Goal: Task Accomplishment & Management: Complete application form

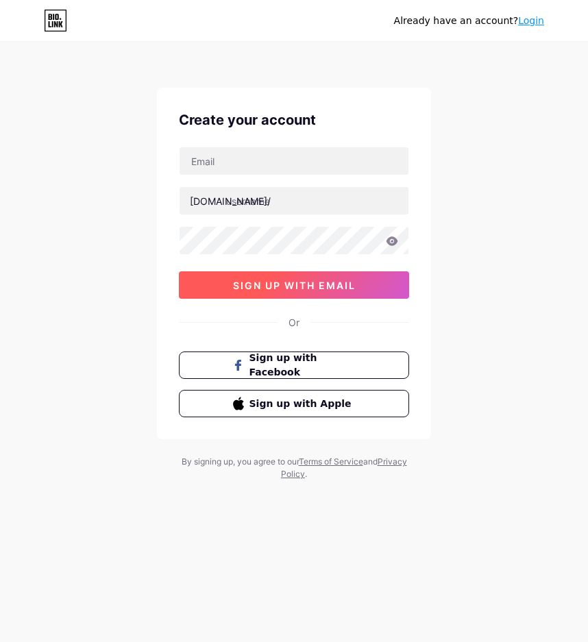
click at [312, 290] on span "sign up with email" at bounding box center [294, 285] width 123 height 12
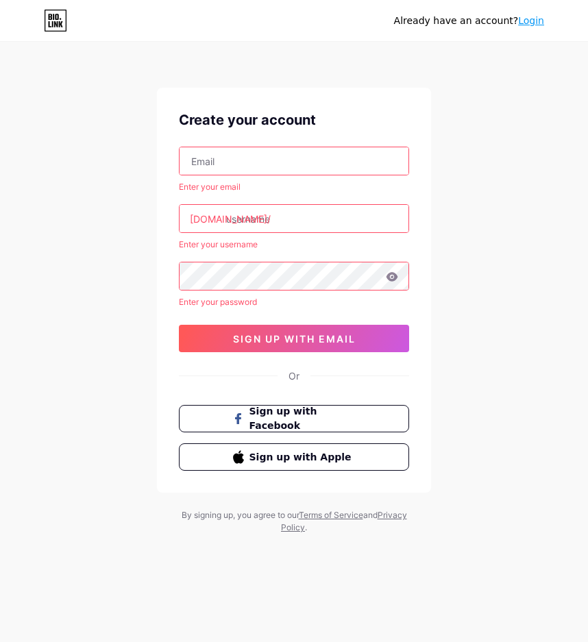
click at [260, 167] on input "text" at bounding box center [293, 160] width 229 height 27
click at [284, 157] on input "text" at bounding box center [293, 160] width 229 height 27
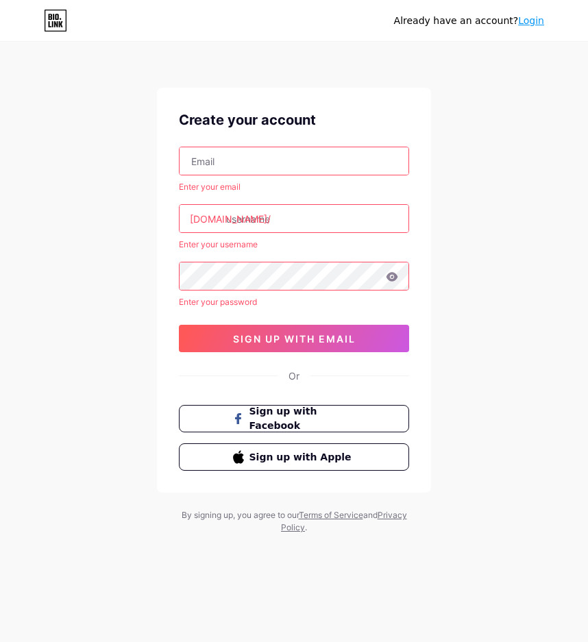
paste input "[EMAIL_ADDRESS][DOMAIN_NAME]"
type input "[EMAIL_ADDRESS][DOMAIN_NAME]"
click at [244, 214] on input "text" at bounding box center [293, 218] width 229 height 27
drag, startPoint x: 251, startPoint y: 216, endPoint x: 249, endPoint y: 223, distance: 7.7
click at [251, 220] on input "text" at bounding box center [293, 218] width 229 height 27
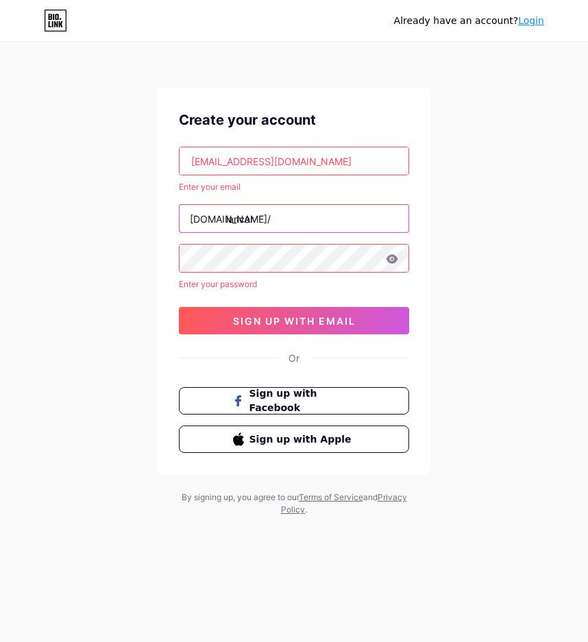
type input "lancar"
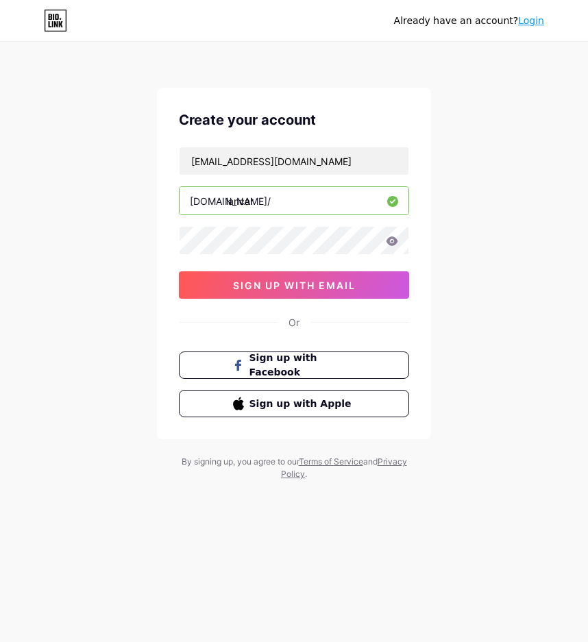
click at [283, 189] on input "lancar" at bounding box center [293, 200] width 229 height 27
type input "lancartoto"
click at [405, 133] on div "Create your account [EMAIL_ADDRESS][DOMAIN_NAME] [DOMAIN_NAME]/ lancartoto 0cAF…" at bounding box center [294, 263] width 274 height 351
click at [426, 210] on div "Create your account [EMAIL_ADDRESS][DOMAIN_NAME] [DOMAIN_NAME]/ lancartoto 0cAF…" at bounding box center [294, 263] width 274 height 351
click at [290, 205] on input "lancartoto" at bounding box center [293, 200] width 229 height 27
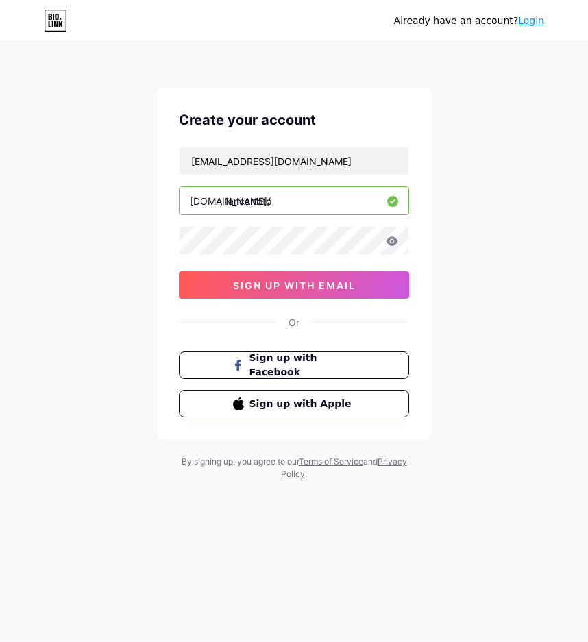
click at [290, 205] on input "lancartoto" at bounding box center [293, 200] width 229 height 27
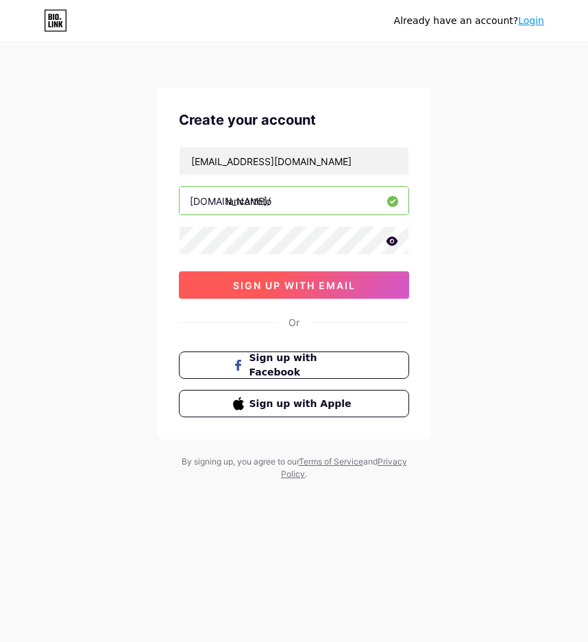
click at [378, 277] on button "sign up with email" at bounding box center [294, 284] width 230 height 27
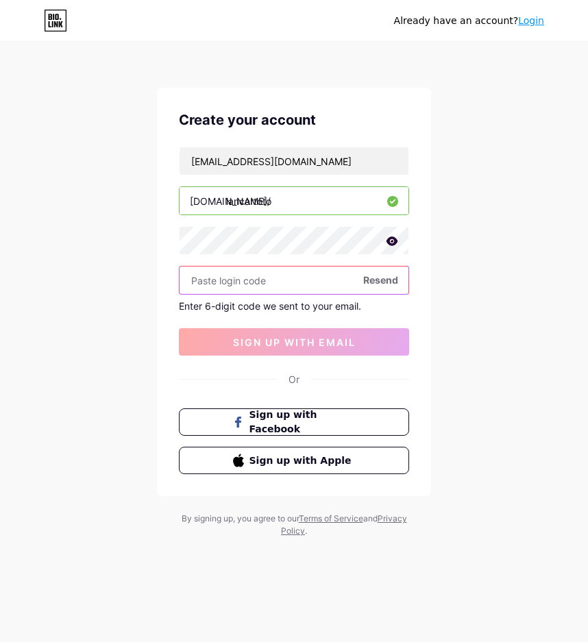
click at [233, 269] on input "text" at bounding box center [293, 279] width 229 height 27
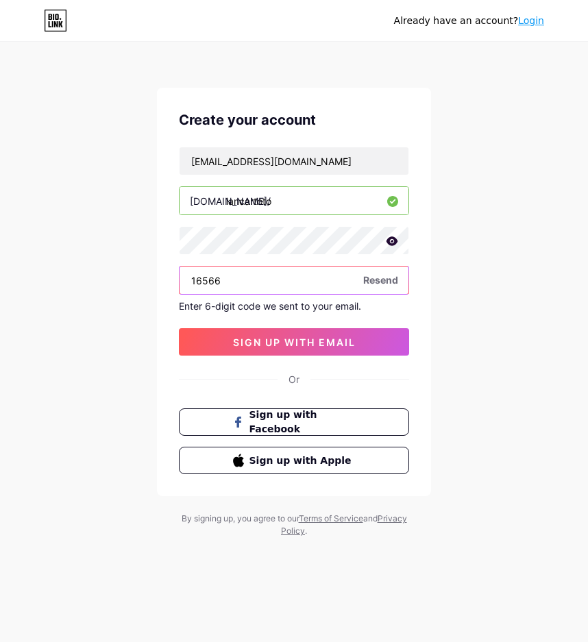
type input "16566"
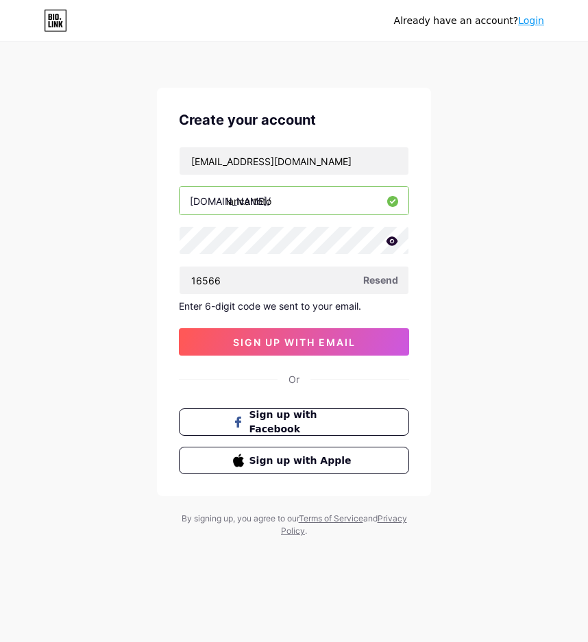
click at [379, 280] on span "Resend" at bounding box center [380, 280] width 35 height 14
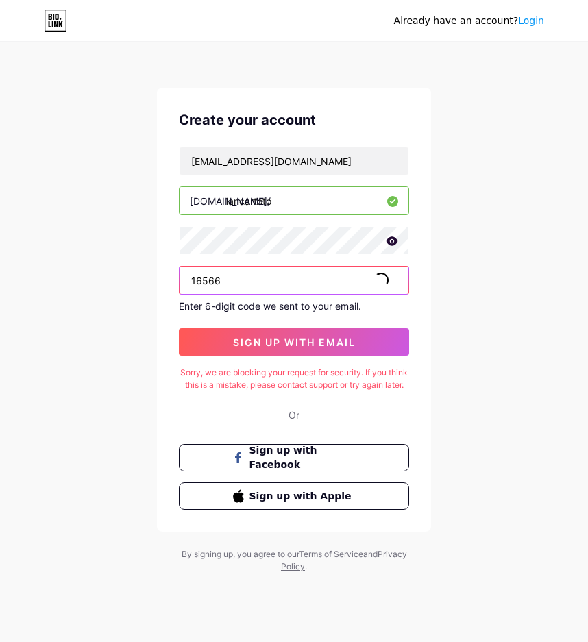
click at [239, 272] on input "16566" at bounding box center [293, 279] width 229 height 27
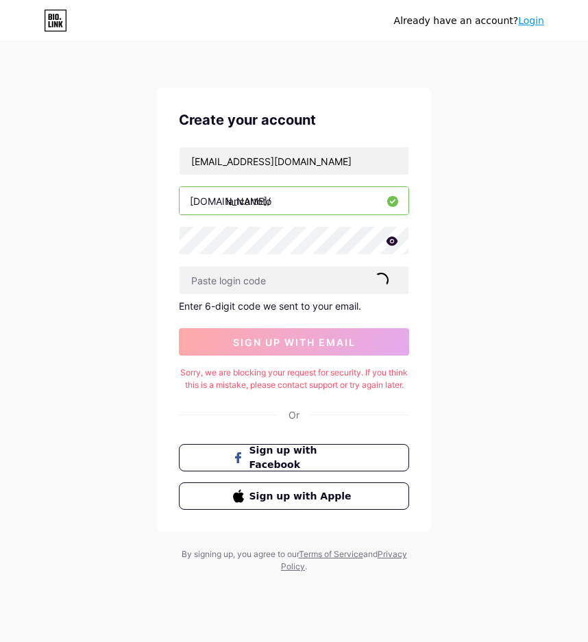
click at [344, 118] on div "Create your account" at bounding box center [294, 120] width 230 height 21
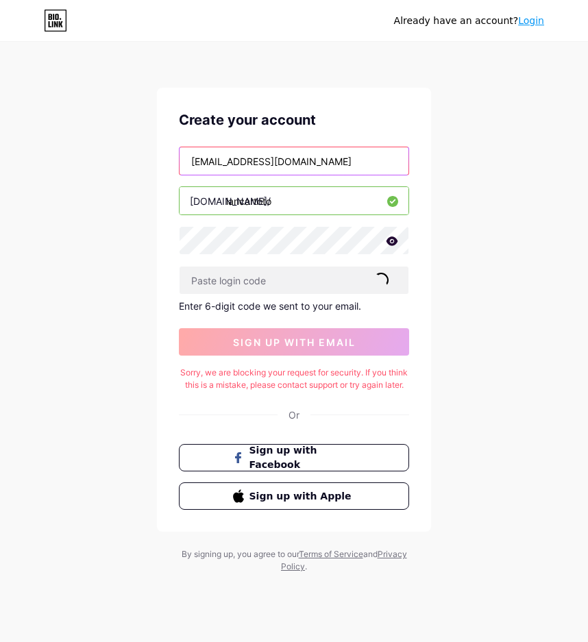
click at [239, 163] on input "[EMAIL_ADDRESS][DOMAIN_NAME]" at bounding box center [293, 160] width 229 height 27
drag, startPoint x: 239, startPoint y: 163, endPoint x: 296, endPoint y: 160, distance: 56.9
click at [296, 160] on input "[EMAIL_ADDRESS][DOMAIN_NAME]" at bounding box center [293, 160] width 229 height 27
click at [295, 160] on input "[EMAIL_ADDRESS][DOMAIN_NAME]" at bounding box center [293, 160] width 229 height 27
drag, startPoint x: 295, startPoint y: 160, endPoint x: 199, endPoint y: 178, distance: 98.2
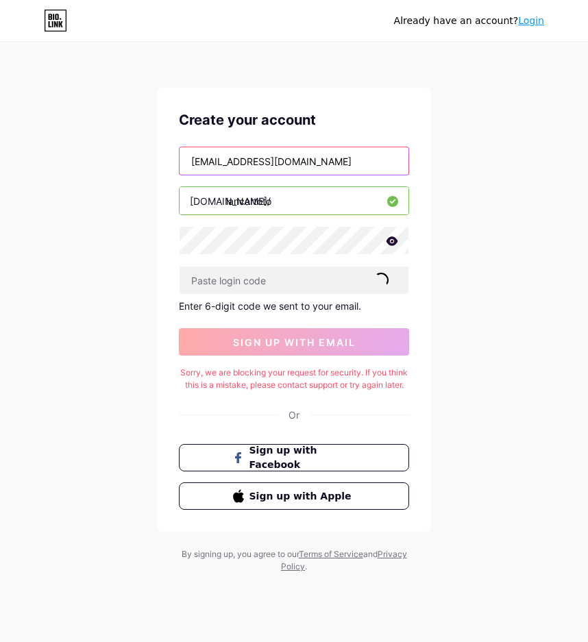
click at [199, 178] on div "[EMAIL_ADDRESS][DOMAIN_NAME] [DOMAIN_NAME]/ lancartoto Resend Enter 6-digit cod…" at bounding box center [294, 251] width 230 height 209
click at [195, 171] on input "[EMAIL_ADDRESS][DOMAIN_NAME]" at bounding box center [293, 160] width 229 height 27
drag, startPoint x: 195, startPoint y: 171, endPoint x: 307, endPoint y: 166, distance: 112.4
click at [307, 166] on input "[EMAIL_ADDRESS][DOMAIN_NAME]" at bounding box center [293, 160] width 229 height 27
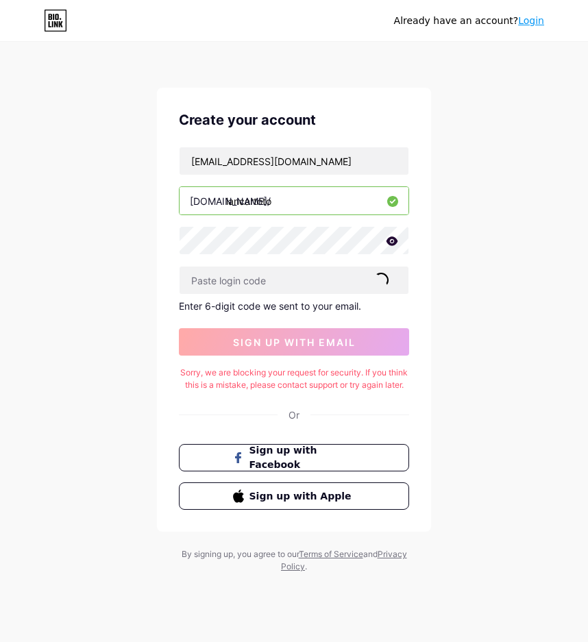
click at [314, 373] on div "Sorry, we are blocking your request for security. If you think this is a mistak…" at bounding box center [294, 378] width 230 height 25
drag, startPoint x: 314, startPoint y: 373, endPoint x: 293, endPoint y: 383, distance: 23.0
click at [293, 383] on div "Sorry, we are blocking your request for security. If you think this is a mistak…" at bounding box center [294, 378] width 230 height 25
click at [321, 198] on input "lancartoto" at bounding box center [293, 200] width 229 height 27
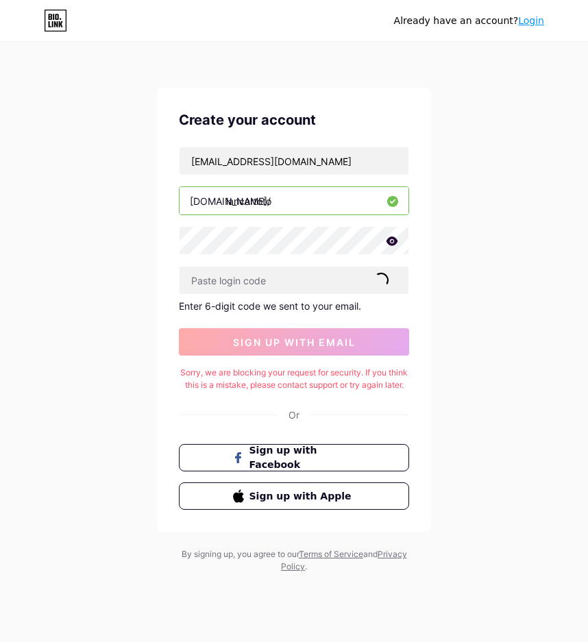
click at [321, 198] on input "lancartoto" at bounding box center [293, 200] width 229 height 27
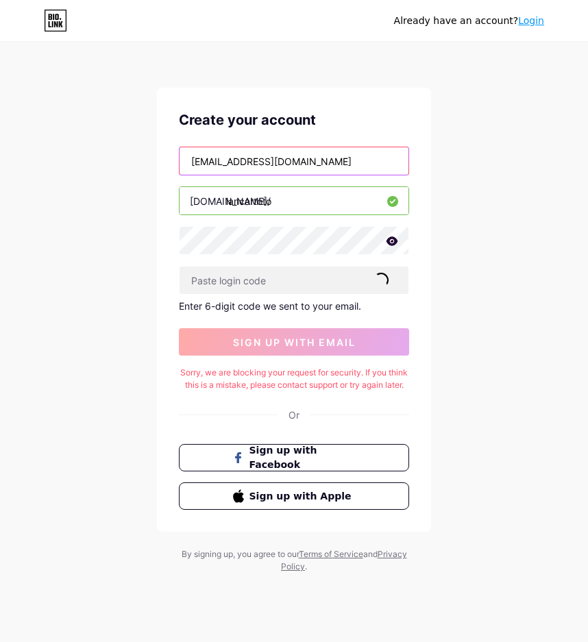
click at [288, 167] on input "[EMAIL_ADDRESS][DOMAIN_NAME]" at bounding box center [293, 160] width 229 height 27
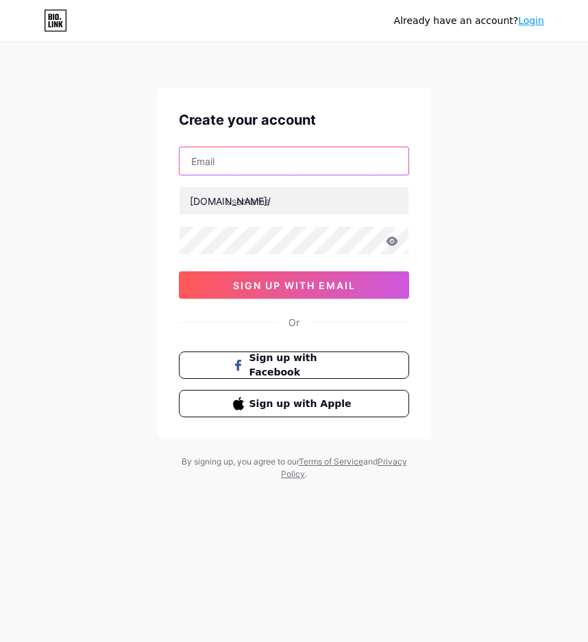
click at [260, 166] on input "text" at bounding box center [293, 160] width 229 height 27
paste input "[EMAIL_ADDRESS][DOMAIN_NAME]"
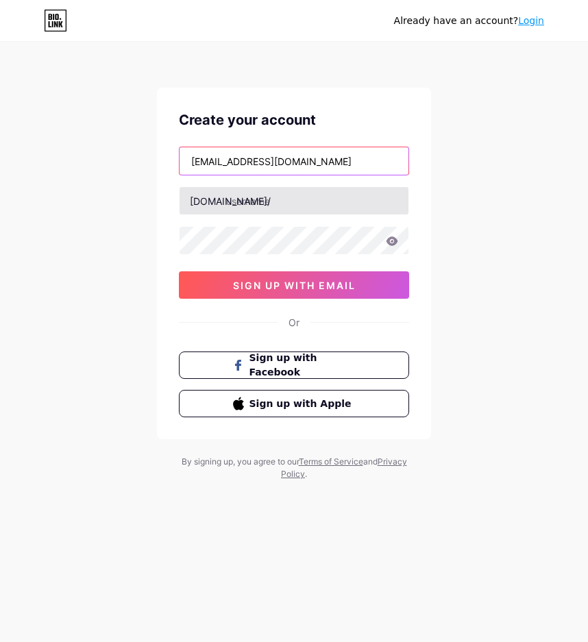
type input "[EMAIL_ADDRESS][DOMAIN_NAME]"
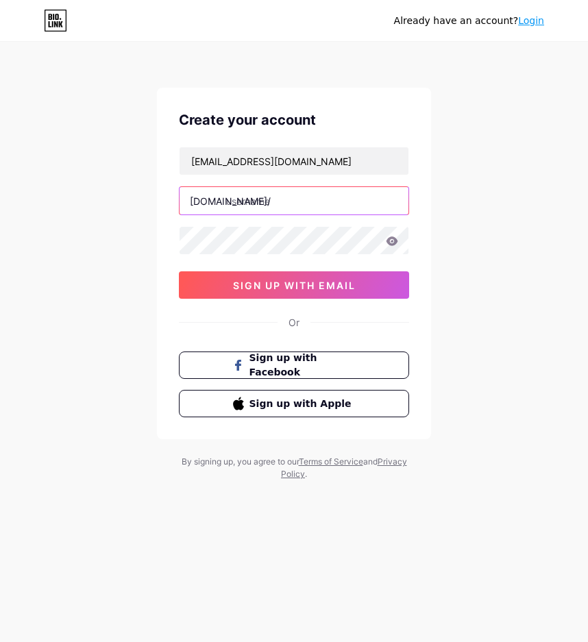
click at [342, 200] on input "text" at bounding box center [293, 200] width 229 height 27
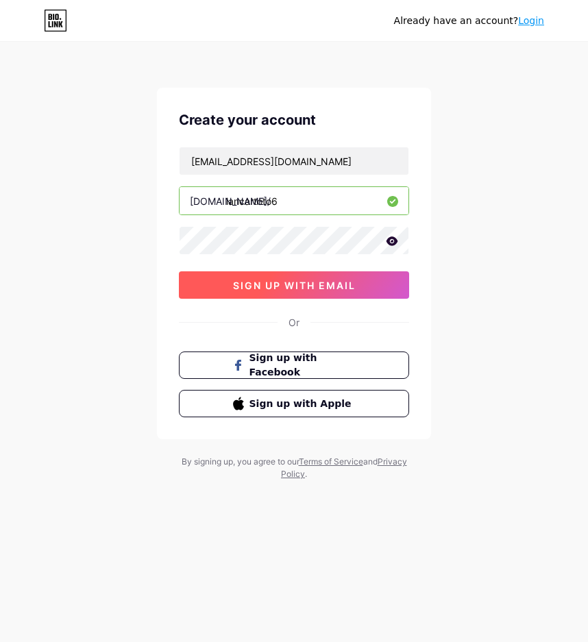
click at [346, 282] on span "sign up with email" at bounding box center [294, 285] width 123 height 12
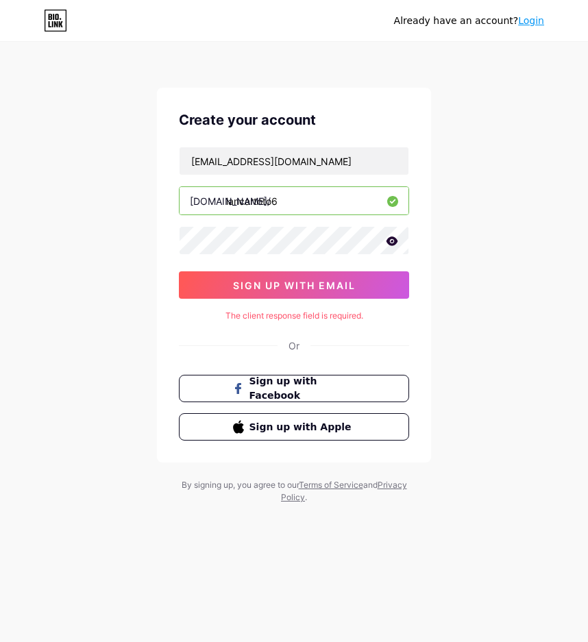
drag, startPoint x: 307, startPoint y: 198, endPoint x: 273, endPoint y: 201, distance: 35.0
click at [273, 201] on input "lancartoto6" at bounding box center [293, 200] width 229 height 27
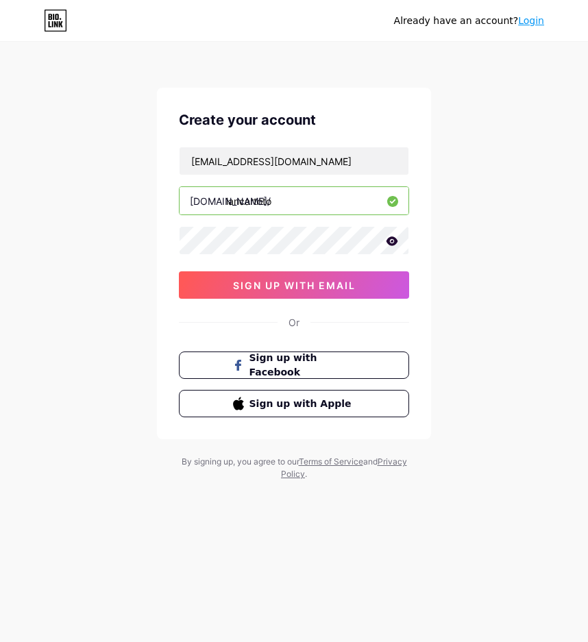
type input "lancartoto6"
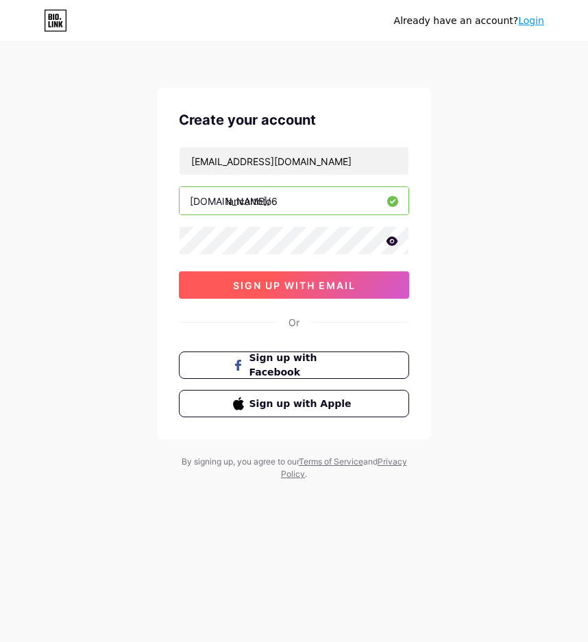
click at [288, 286] on span "sign up with email" at bounding box center [294, 285] width 123 height 12
click at [277, 288] on span "sign up with email" at bounding box center [294, 285] width 123 height 12
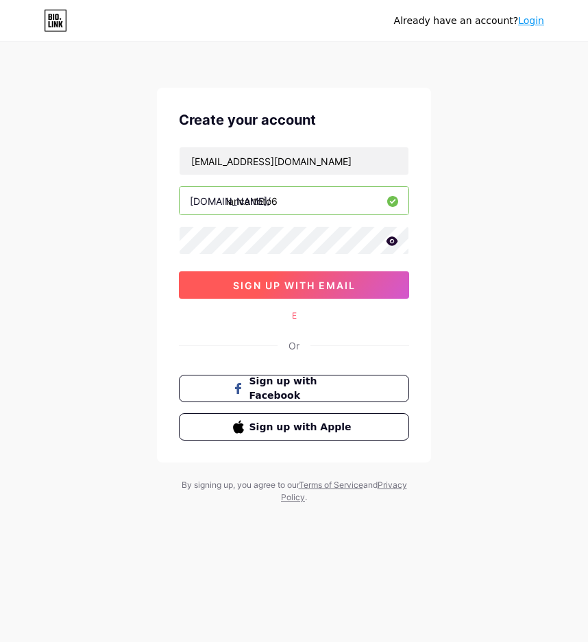
click at [277, 288] on span "sign up with email" at bounding box center [294, 285] width 123 height 12
click at [301, 286] on span "sign up with email" at bounding box center [294, 285] width 123 height 12
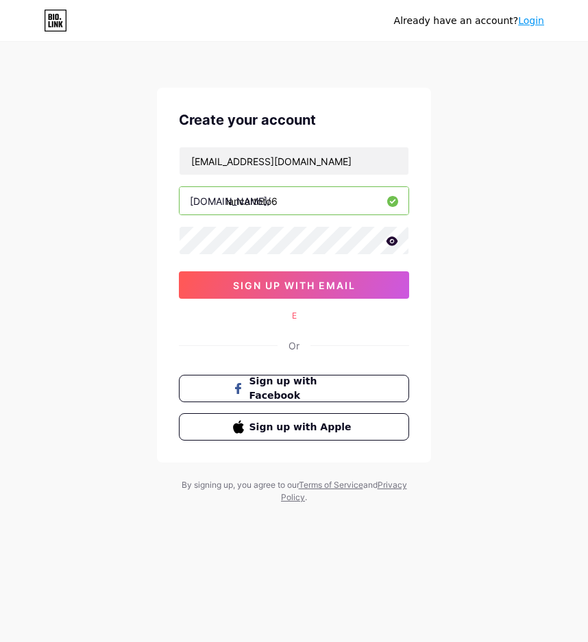
click at [360, 104] on div "Create your account khouch66ku@gmail.com bio.link/ lancartoto6 sign up with ema…" at bounding box center [294, 275] width 274 height 375
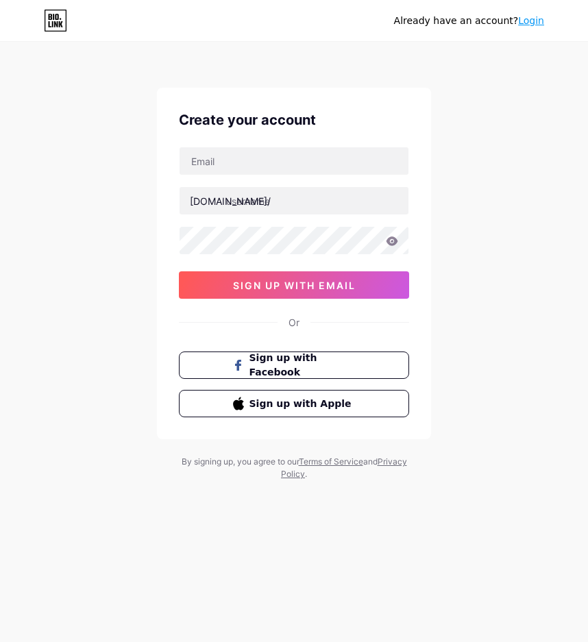
click at [444, 64] on div "Already have an account? Login Create your account bio.link/ sign up with email…" at bounding box center [294, 262] width 588 height 524
